Goal: Transaction & Acquisition: Book appointment/travel/reservation

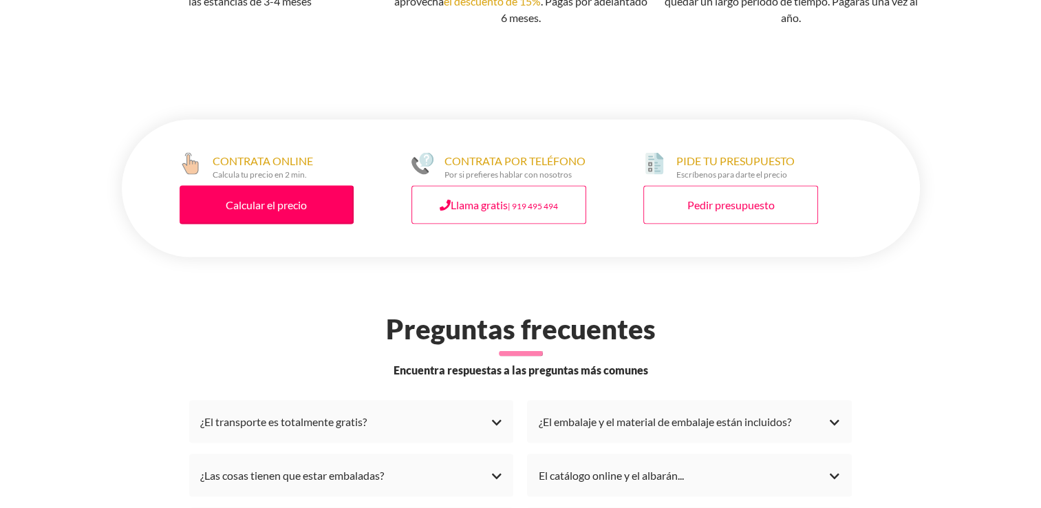
scroll to position [2821, 0]
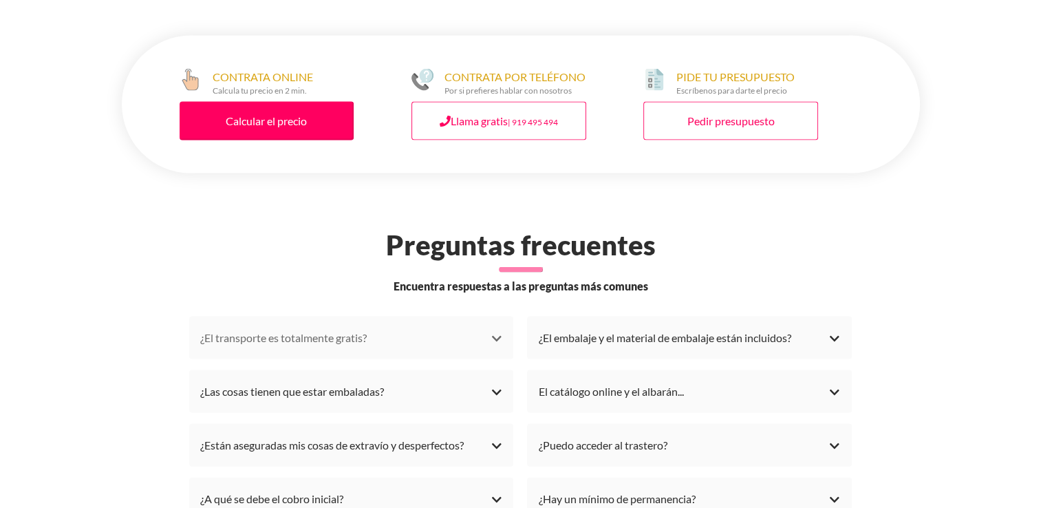
click at [496, 339] on div "¿El transporte es totalmente gratis?" at bounding box center [351, 337] width 303 height 21
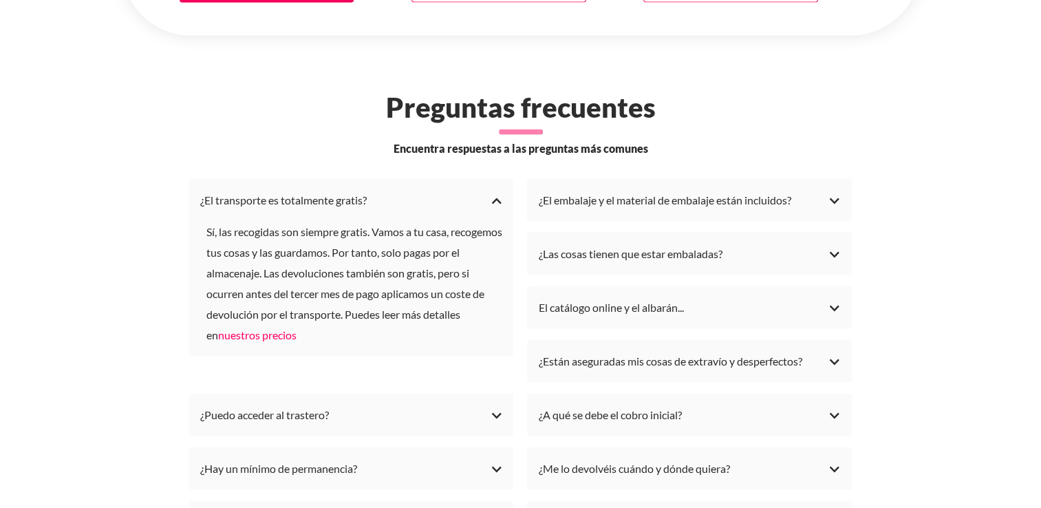
scroll to position [3096, 0]
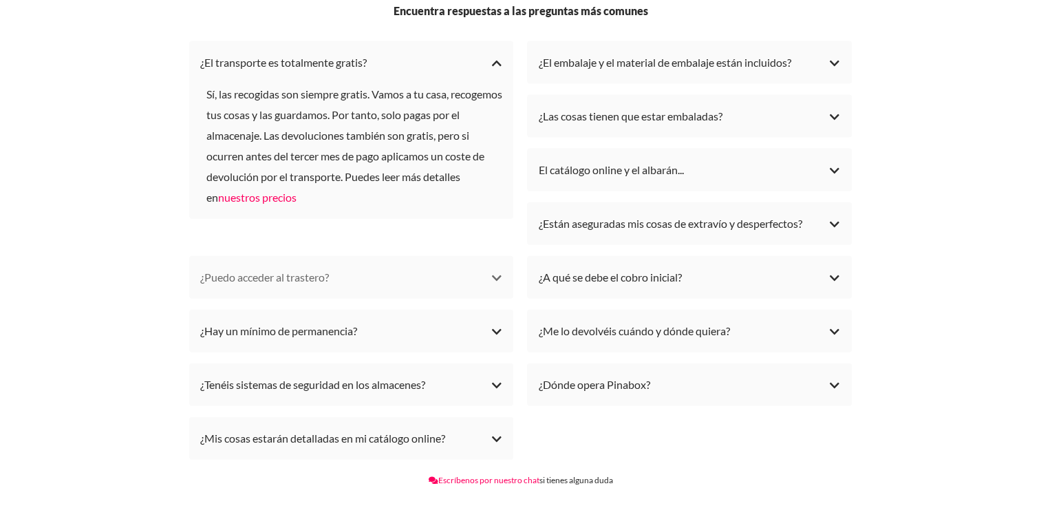
click at [493, 277] on div "¿Puedo acceder al trastero?" at bounding box center [351, 277] width 303 height 21
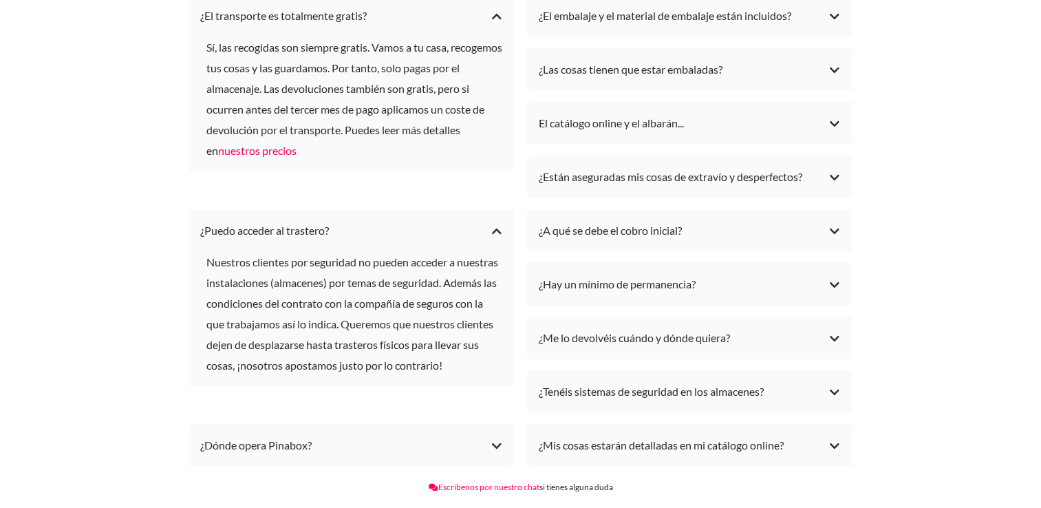
scroll to position [3302, 0]
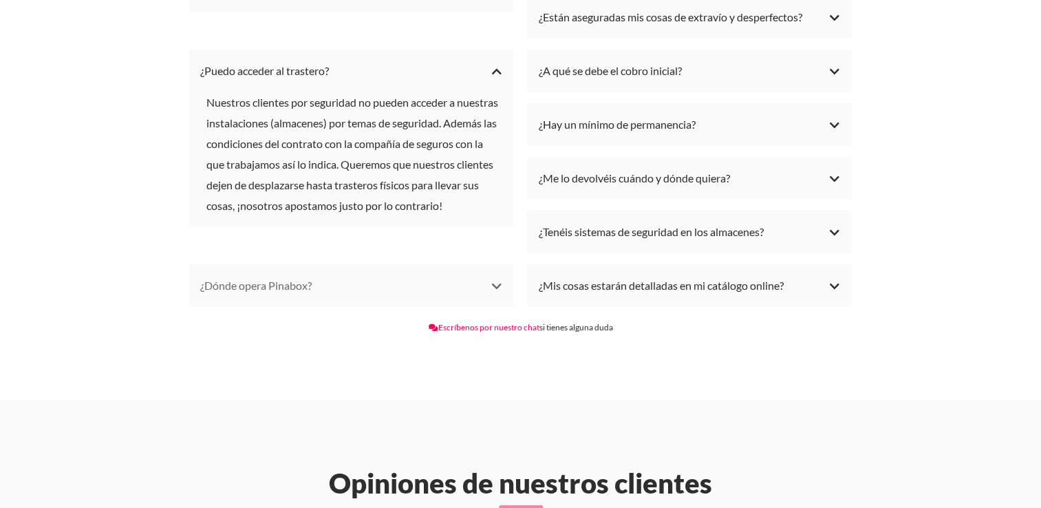
click at [493, 283] on div "¿Dónde opera Pinabox?" at bounding box center [351, 285] width 303 height 21
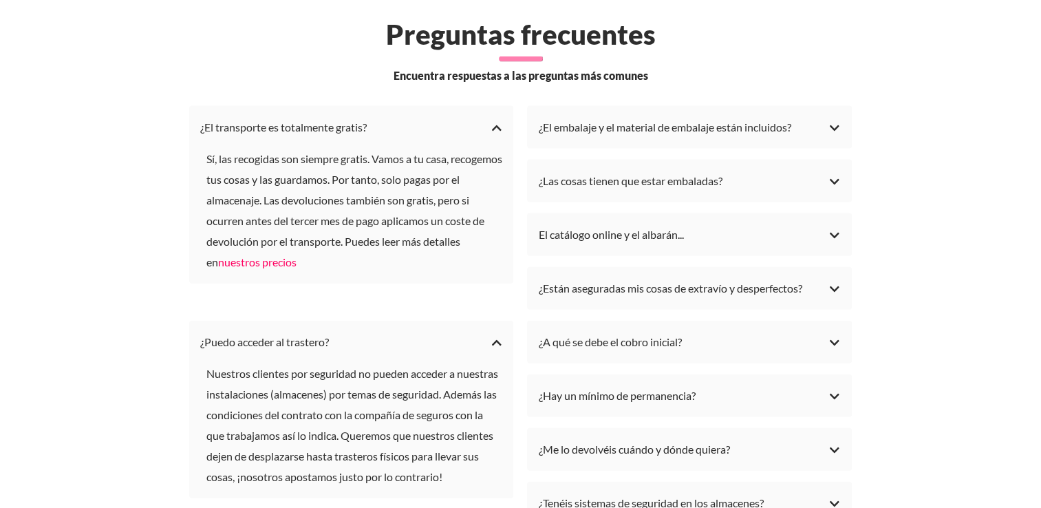
scroll to position [3027, 0]
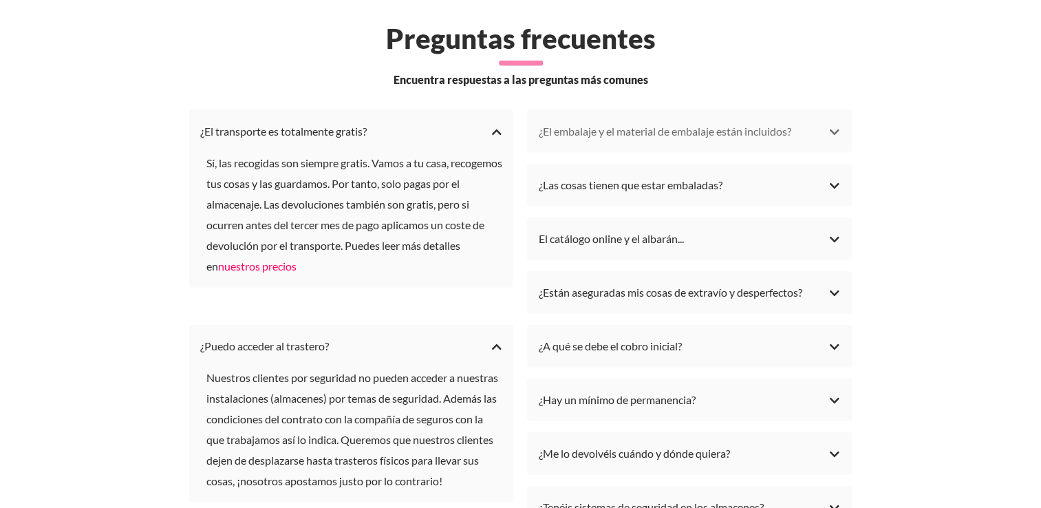
click at [830, 128] on div "¿El embalaje y el material de embalaje están incluidos?" at bounding box center [689, 131] width 303 height 21
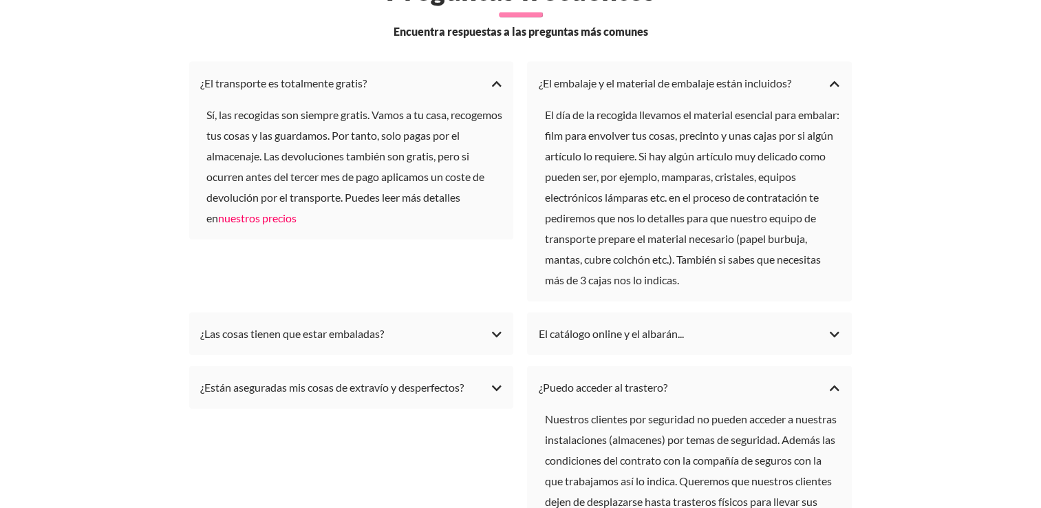
scroll to position [3165, 0]
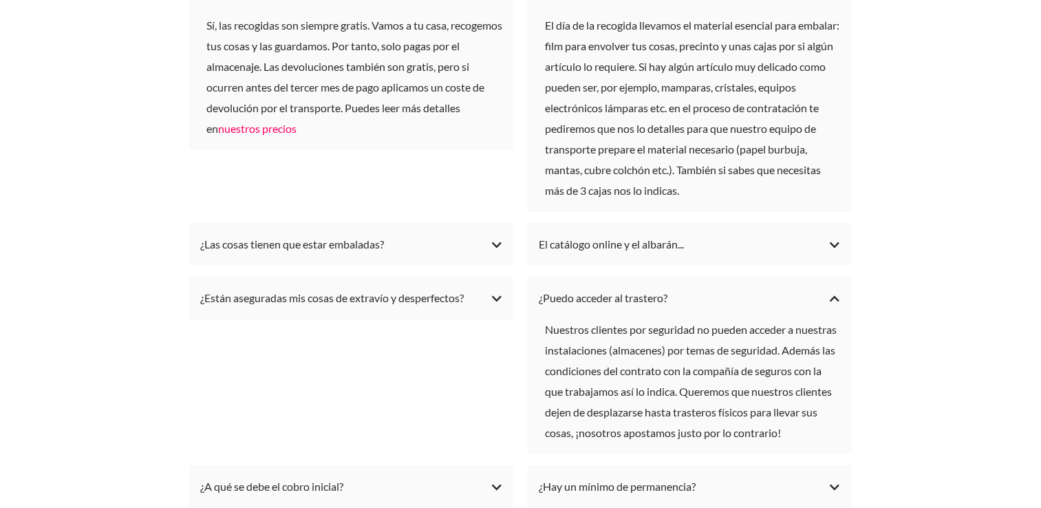
click at [842, 245] on li "El catálogo online y el albarán... En la petición te pedimos que nos indiques t…" at bounding box center [689, 244] width 325 height 43
click at [835, 243] on div "El catálogo online y el albarán..." at bounding box center [689, 244] width 303 height 21
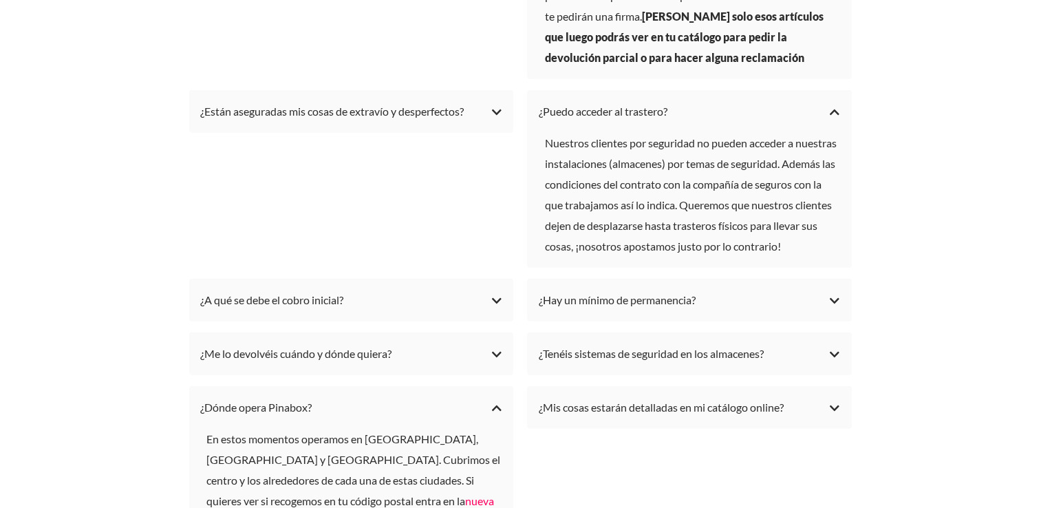
scroll to position [3577, 0]
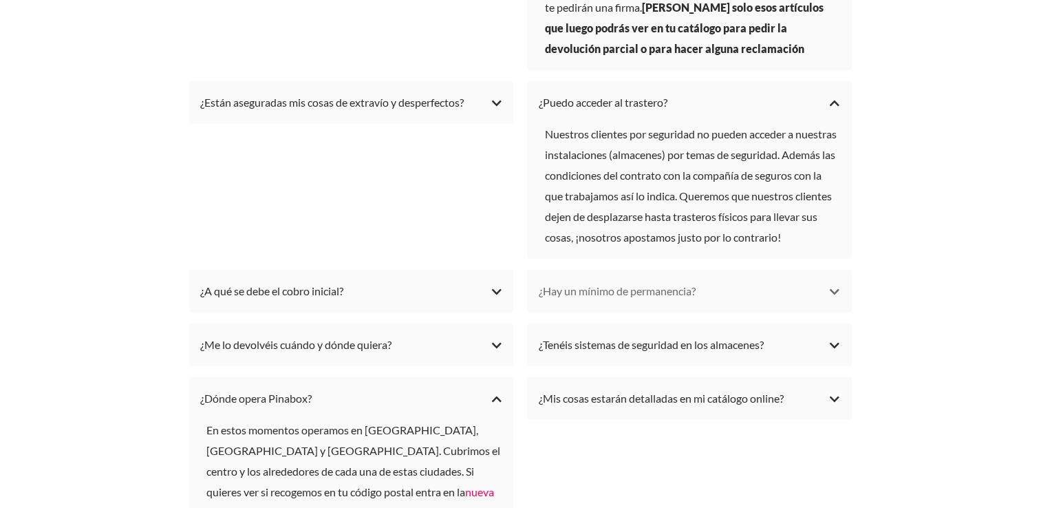
click at [839, 289] on div "¿Hay un mínimo de permanencia?" at bounding box center [689, 291] width 303 height 21
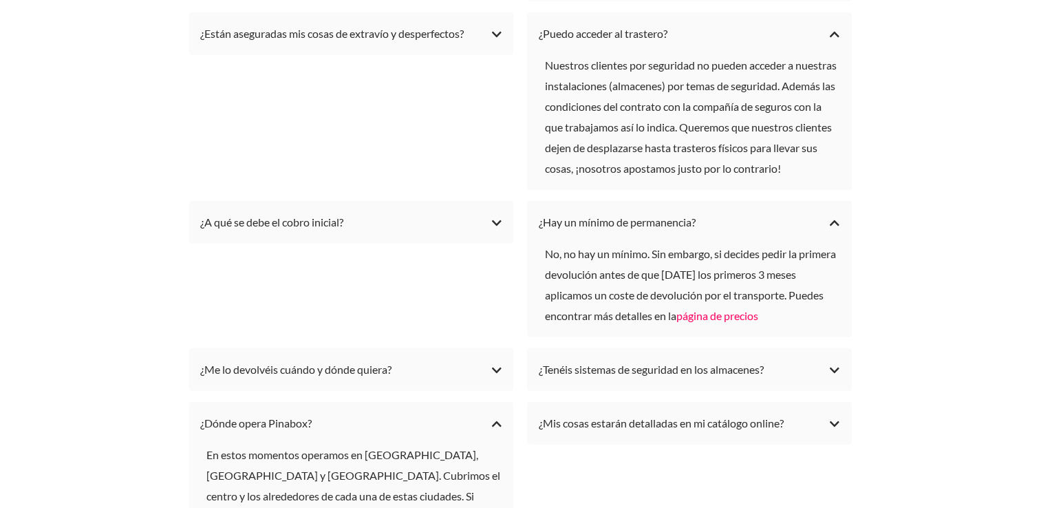
scroll to position [3715, 0]
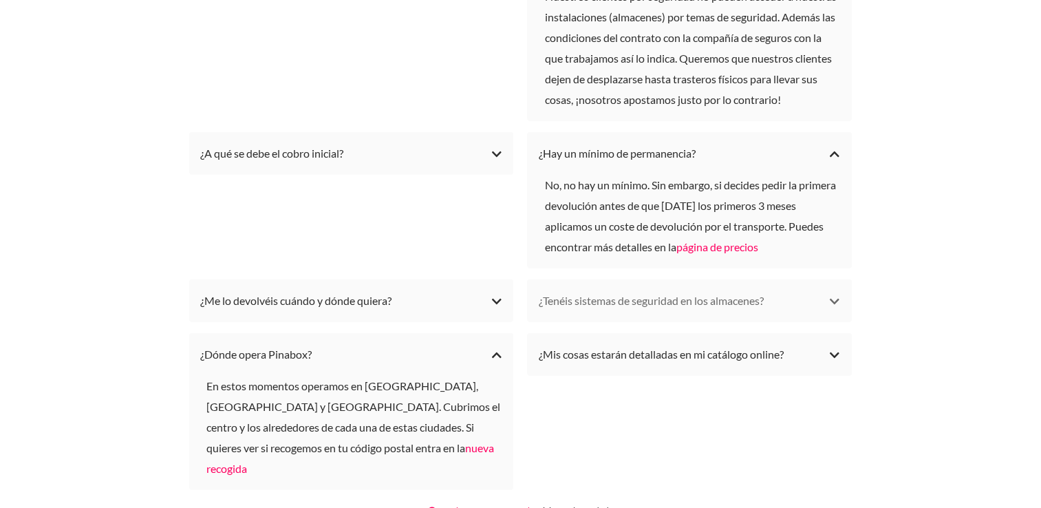
click at [828, 302] on div "¿Tenéis sistemas de seguridad en los almacenes?" at bounding box center [689, 300] width 303 height 21
click at [832, 300] on div "¿Tenéis sistemas de seguridad en los almacenes?" at bounding box center [689, 300] width 303 height 21
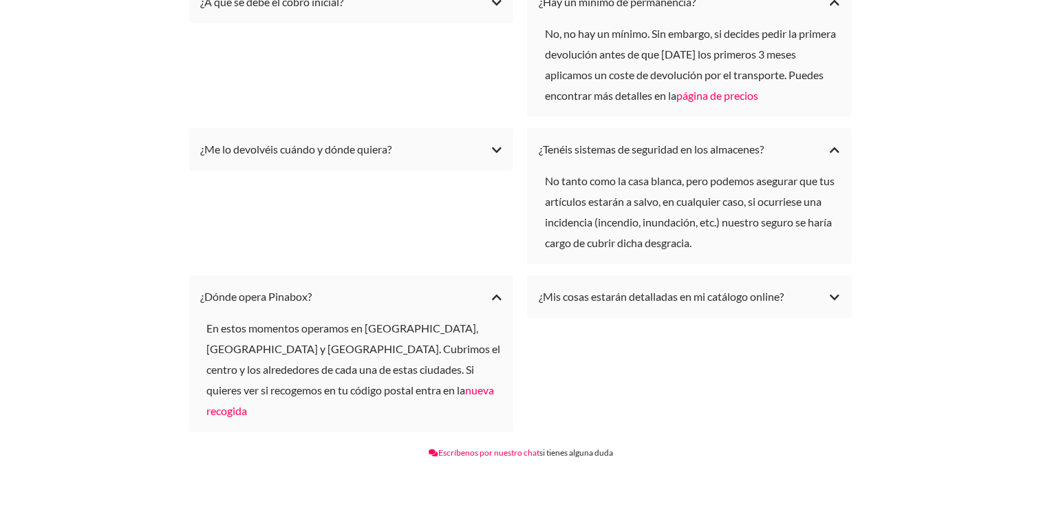
scroll to position [3921, 0]
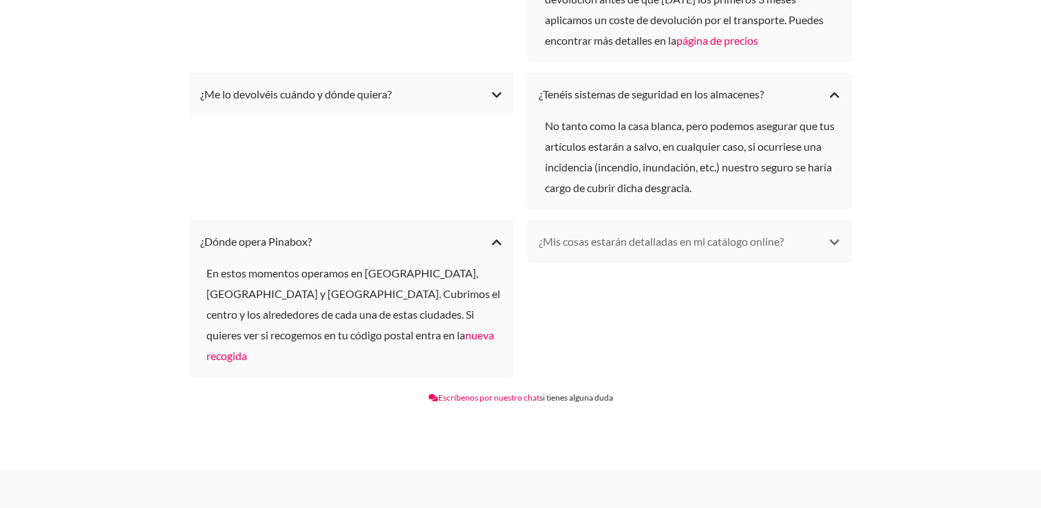
click at [831, 236] on div "¿Mis cosas estarán detalladas en mi catálogo online?" at bounding box center [689, 241] width 303 height 21
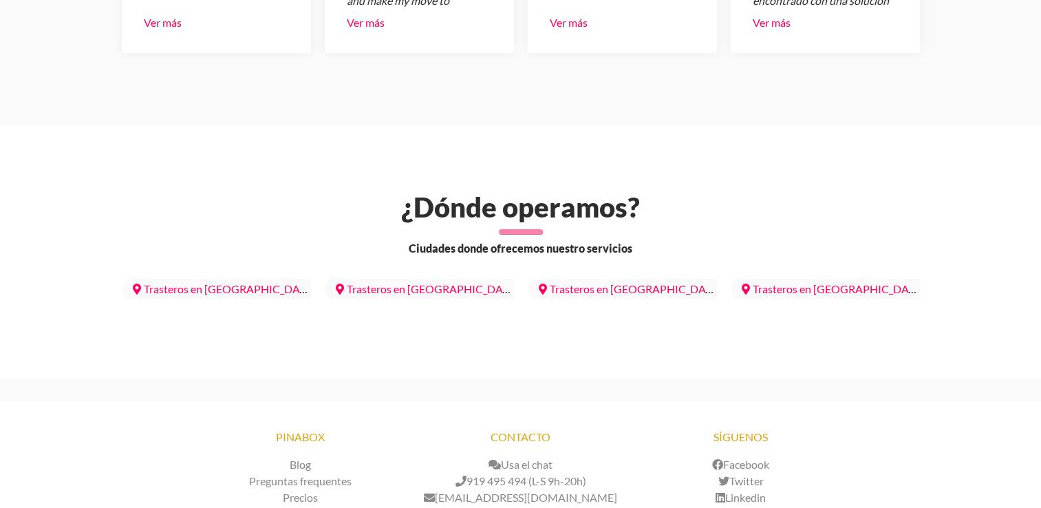
scroll to position [4678, 0]
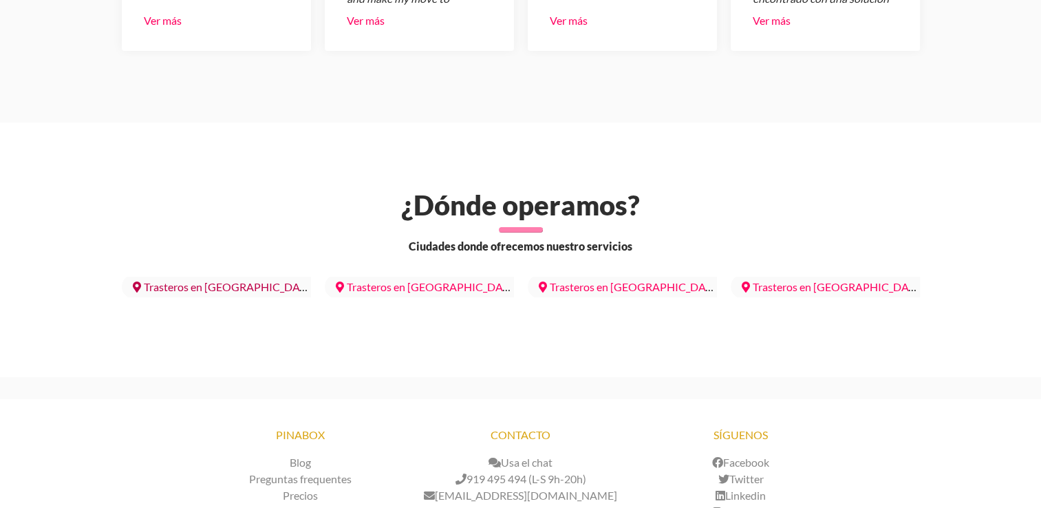
click at [222, 274] on link "Trasteros en [GEOGRAPHIC_DATA]" at bounding box center [224, 286] width 205 height 24
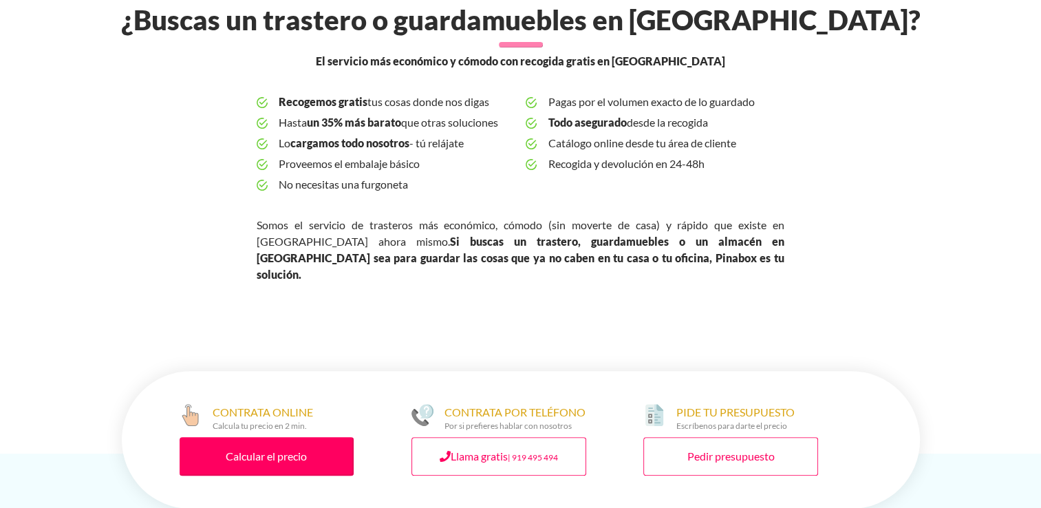
scroll to position [550, 0]
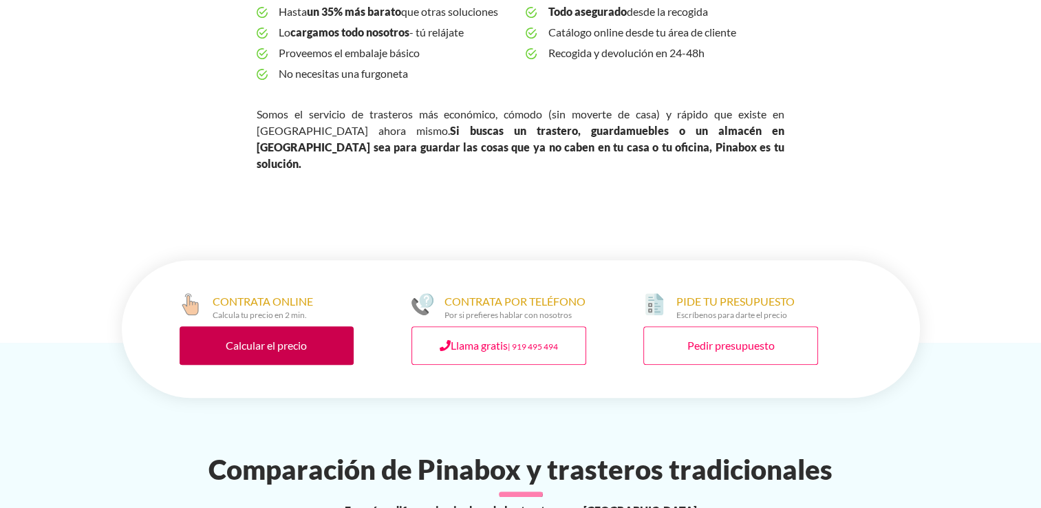
click at [280, 326] on link "Calcular el precio" at bounding box center [267, 345] width 175 height 39
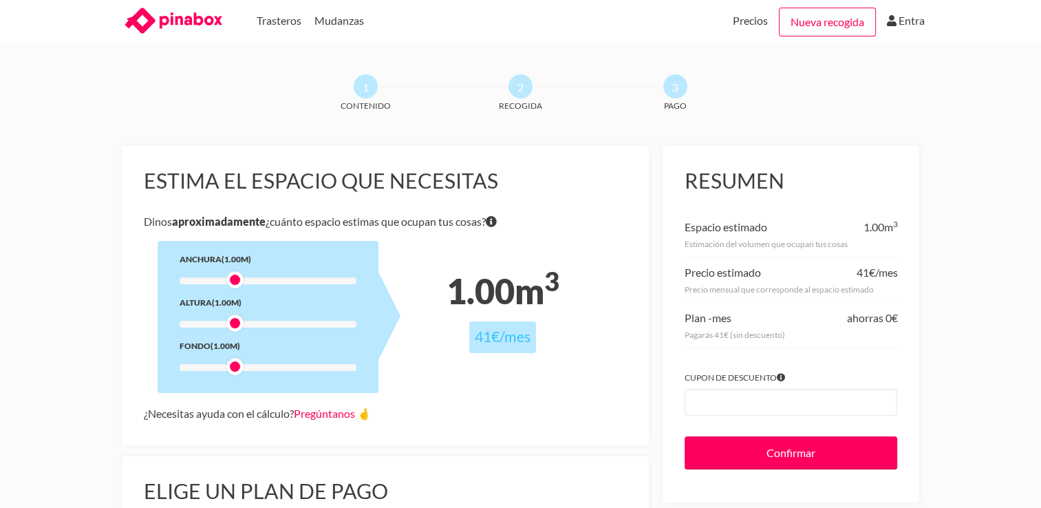
click at [295, 276] on div "Anchura (1.00m) Altura (1.00m) Fondo (1.00m)" at bounding box center [268, 317] width 221 height 152
drag, startPoint x: 233, startPoint y: 279, endPoint x: 245, endPoint y: 279, distance: 12.4
click at [245, 279] on div at bounding box center [250, 279] width 17 height 17
drag, startPoint x: 250, startPoint y: 279, endPoint x: 350, endPoint y: 283, distance: 100.5
click at [350, 283] on div at bounding box center [346, 279] width 17 height 17
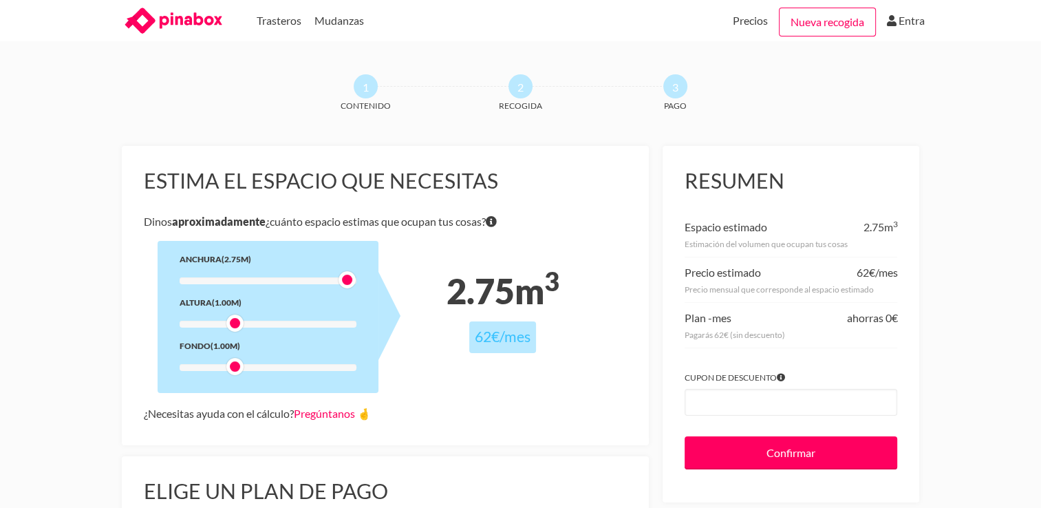
scroll to position [69, 0]
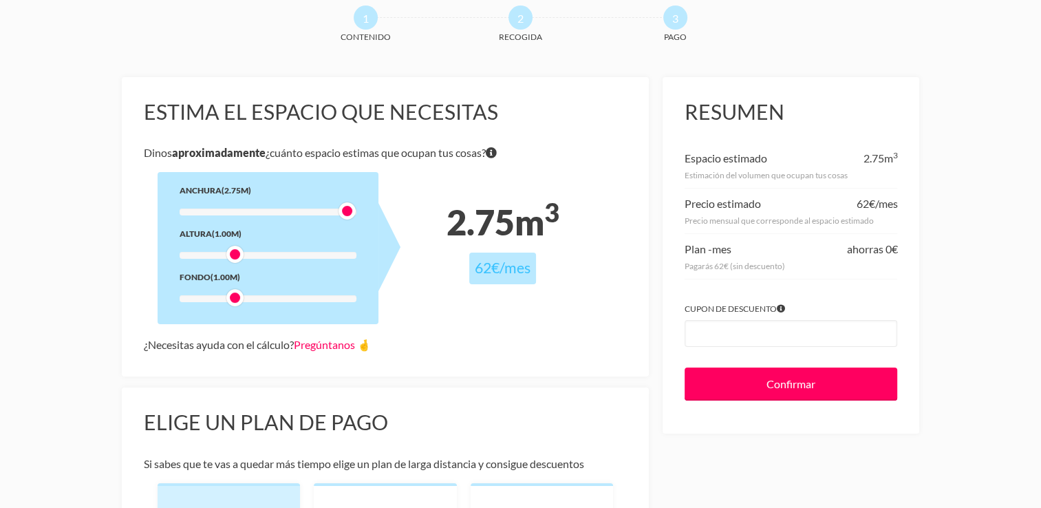
drag, startPoint x: 237, startPoint y: 255, endPoint x: 233, endPoint y: 271, distance: 16.4
click at [233, 271] on div "Anchura (2.75m) Altura (1.00m) Fondo (1.00m)" at bounding box center [268, 248] width 221 height 152
drag, startPoint x: 234, startPoint y: 258, endPoint x: 246, endPoint y: 257, distance: 11.7
click at [246, 257] on div at bounding box center [250, 254] width 17 height 17
click at [249, 257] on div at bounding box center [250, 254] width 17 height 17
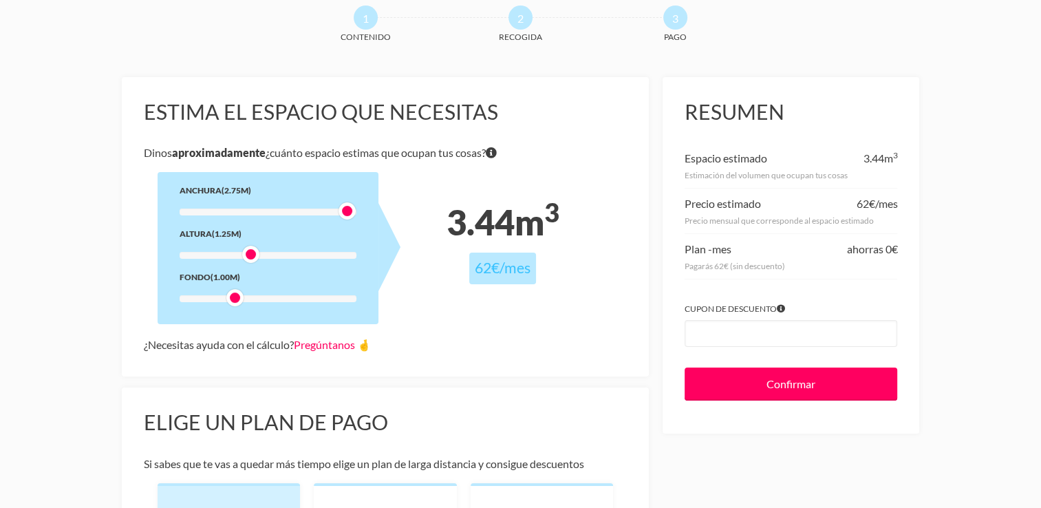
click at [237, 296] on div at bounding box center [234, 297] width 17 height 17
drag, startPoint x: 248, startPoint y: 250, endPoint x: 303, endPoint y: 260, distance: 55.9
click at [303, 260] on div at bounding box center [298, 254] width 17 height 17
drag, startPoint x: 231, startPoint y: 299, endPoint x: 248, endPoint y: 301, distance: 16.7
click at [248, 301] on div at bounding box center [250, 297] width 17 height 17
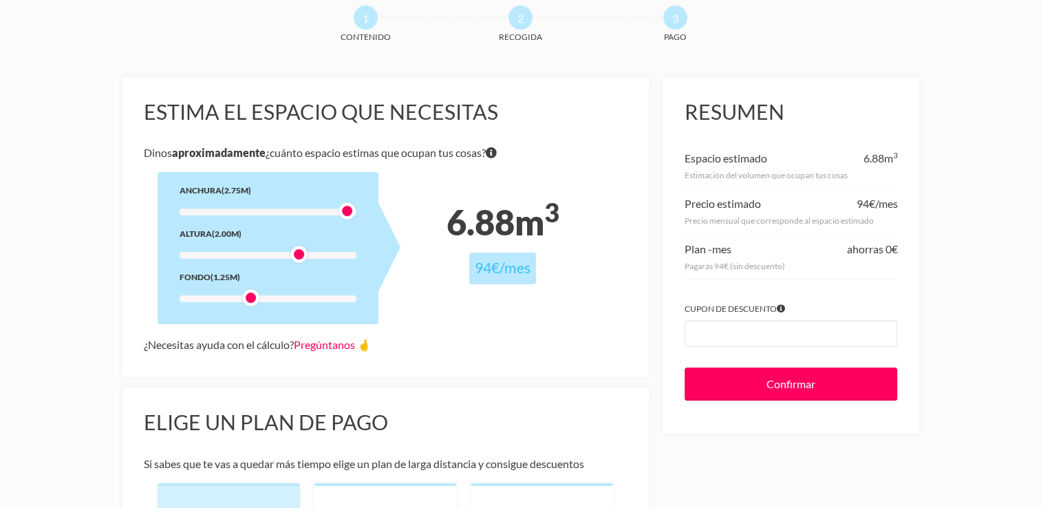
drag, startPoint x: 250, startPoint y: 299, endPoint x: 240, endPoint y: 300, distance: 9.7
click at [240, 300] on div at bounding box center [268, 298] width 177 height 7
click at [237, 300] on div at bounding box center [234, 297] width 17 height 17
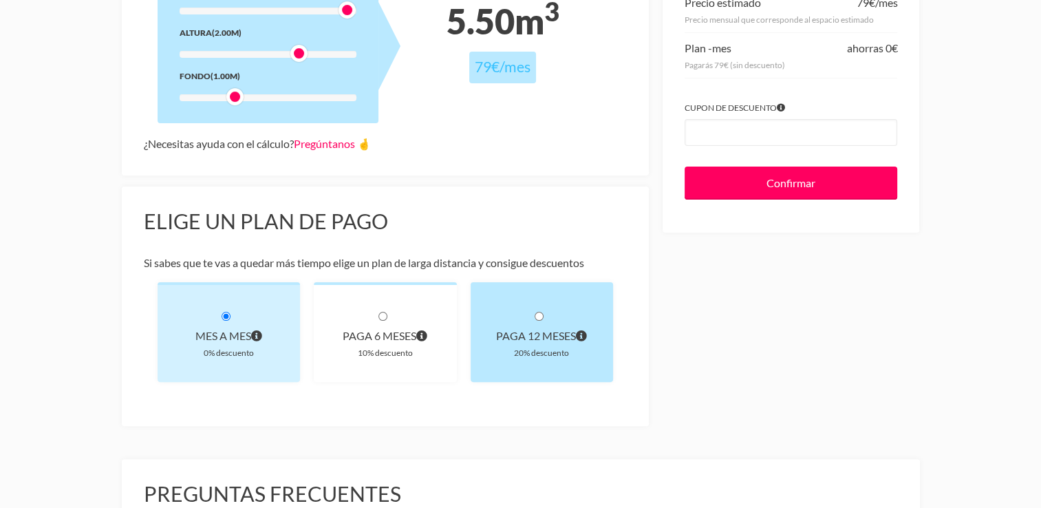
scroll to position [275, 0]
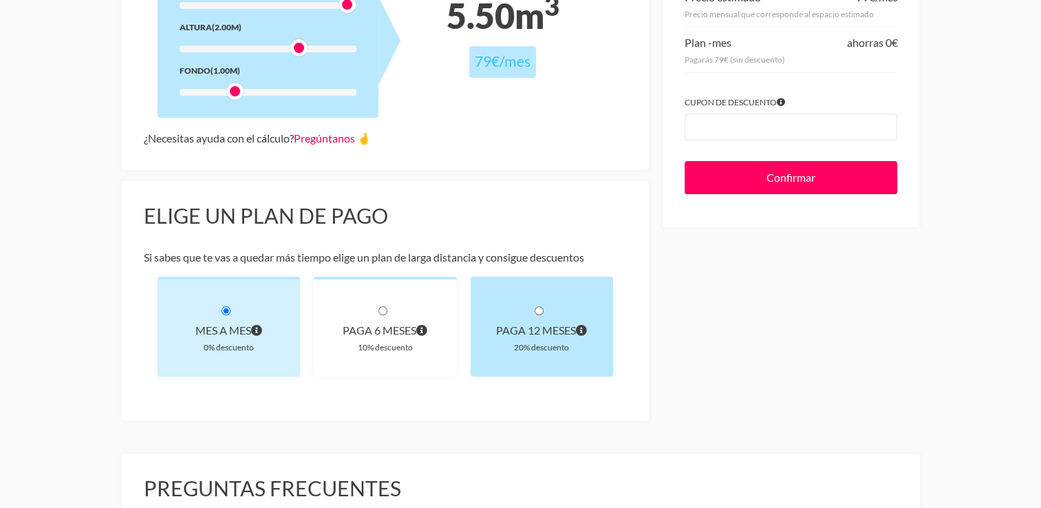
click at [541, 312] on input "radio" at bounding box center [539, 310] width 9 height 9
radio input "true"
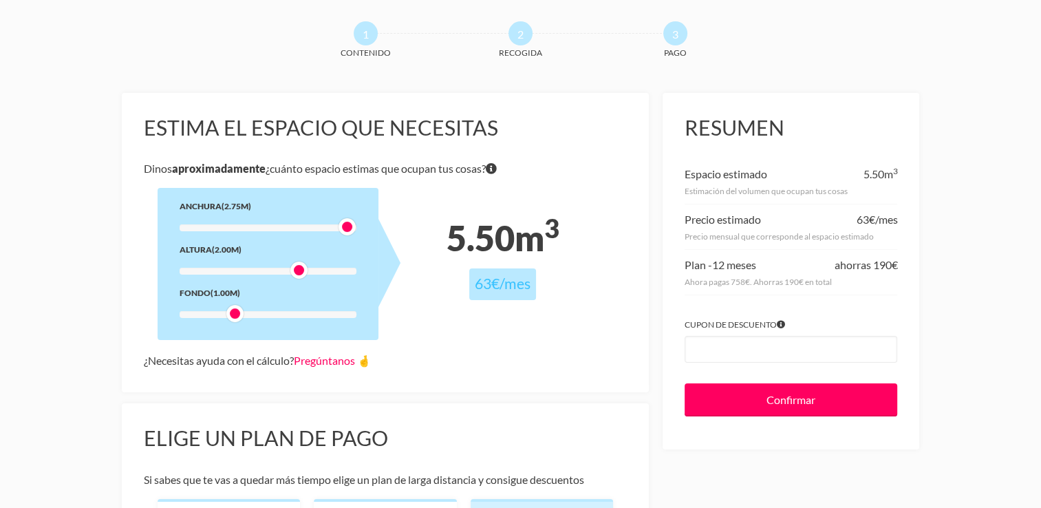
scroll to position [74, 0]
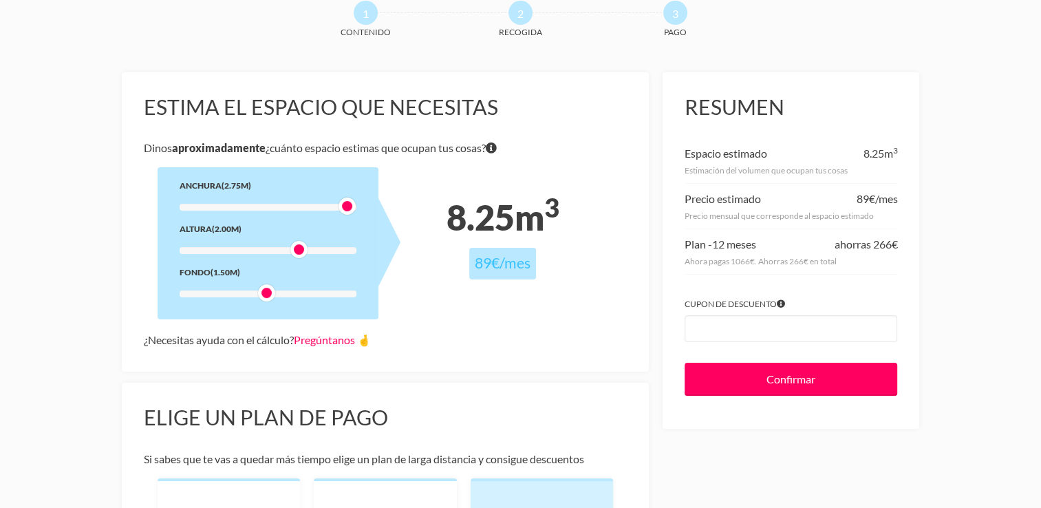
drag, startPoint x: 234, startPoint y: 294, endPoint x: 266, endPoint y: 293, distance: 32.4
click at [266, 293] on div at bounding box center [266, 292] width 17 height 17
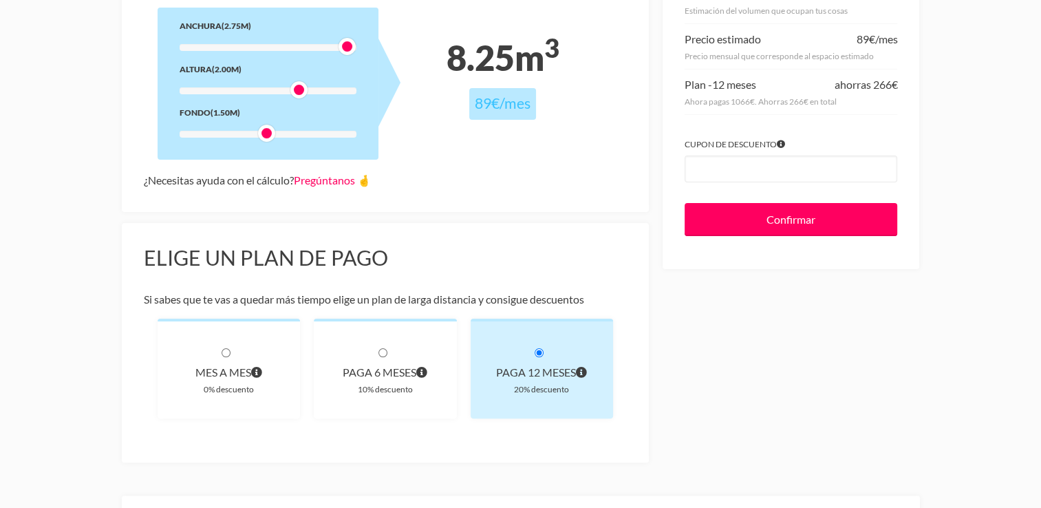
scroll to position [211, 0]
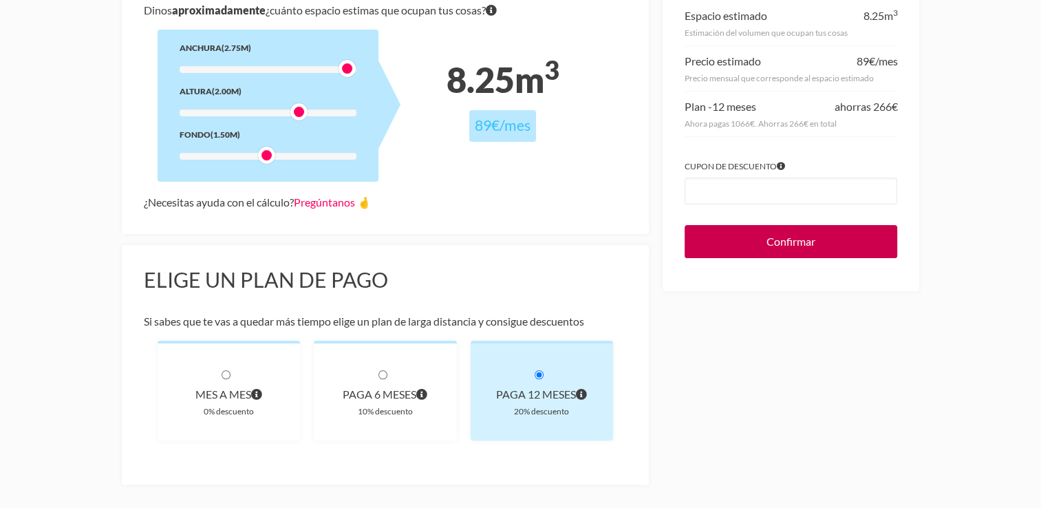
click at [801, 244] on input "Confirmar" at bounding box center [790, 241] width 213 height 33
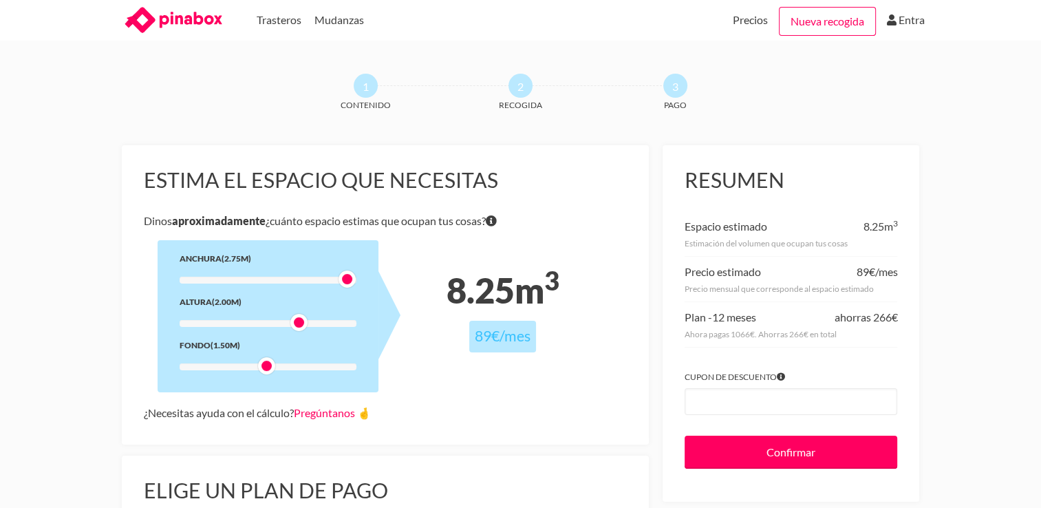
scroll to position [0, 0]
